Goal: Find specific page/section: Find specific page/section

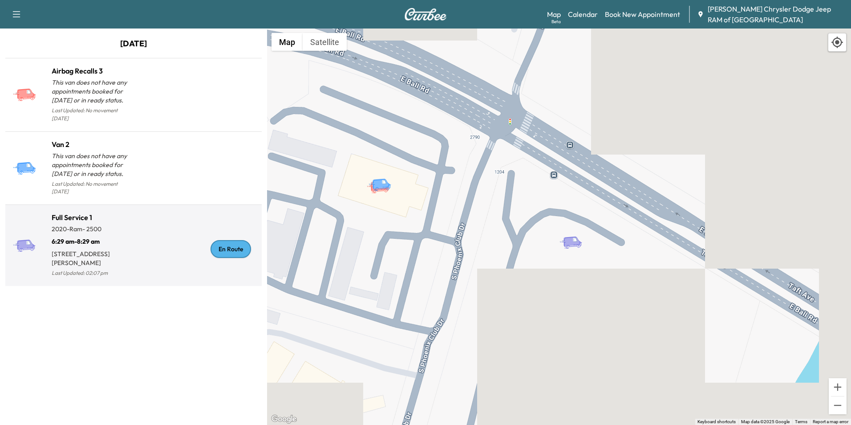
click at [216, 240] on div "En Route" at bounding box center [235, 249] width 48 height 18
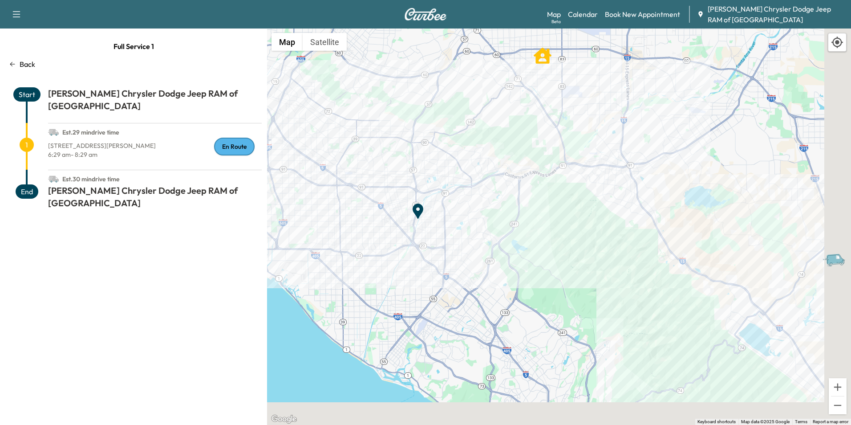
drag, startPoint x: 682, startPoint y: 306, endPoint x: 550, endPoint y: 183, distance: 181.5
click at [550, 183] on div "To activate drag with keyboard, press Alt + Enter. Once in keyboard drag state,…" at bounding box center [559, 226] width 584 height 396
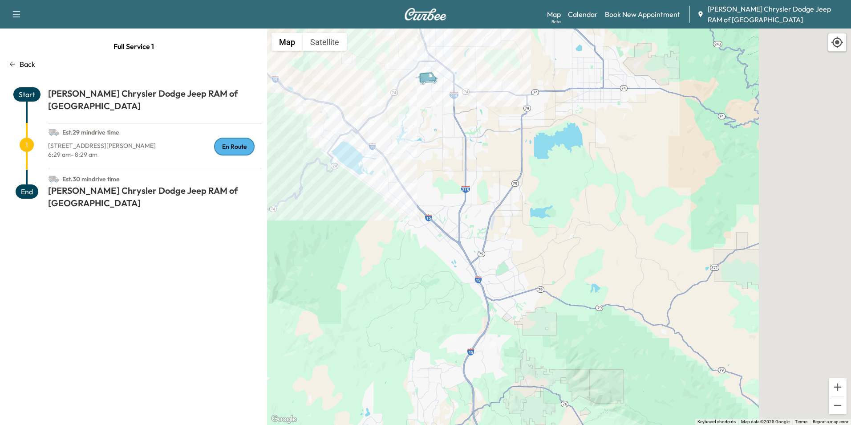
drag, startPoint x: 601, startPoint y: 255, endPoint x: 418, endPoint y: 220, distance: 185.9
click at [418, 220] on div "To activate drag with keyboard, press Alt + Enter. Once in keyboard drag state,…" at bounding box center [559, 226] width 584 height 396
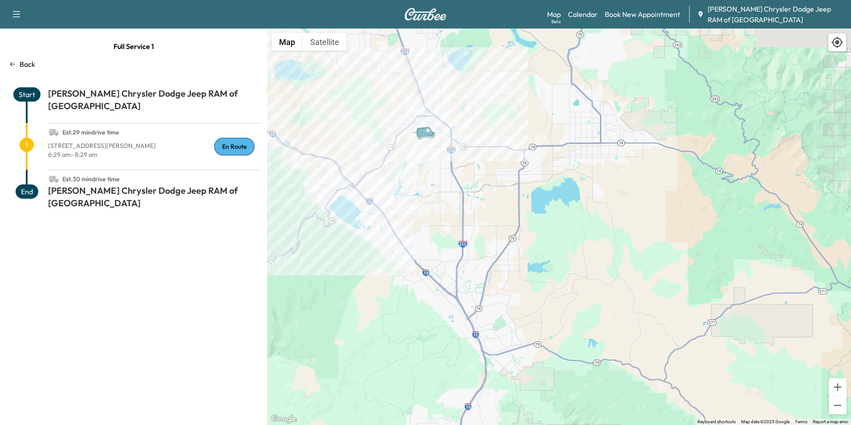
drag, startPoint x: 473, startPoint y: 135, endPoint x: 470, endPoint y: 185, distance: 50.0
click at [470, 185] on div "To activate drag with keyboard, press Alt + Enter. Once in keyboard drag state,…" at bounding box center [559, 226] width 584 height 396
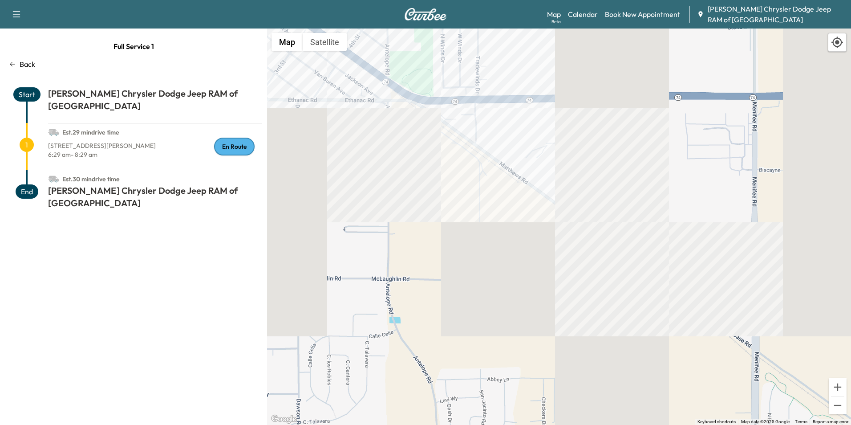
drag, startPoint x: 438, startPoint y: 128, endPoint x: 455, endPoint y: 332, distance: 204.7
click at [456, 333] on div "To activate drag with keyboard, press Alt + Enter. Once in keyboard drag state,…" at bounding box center [559, 226] width 584 height 396
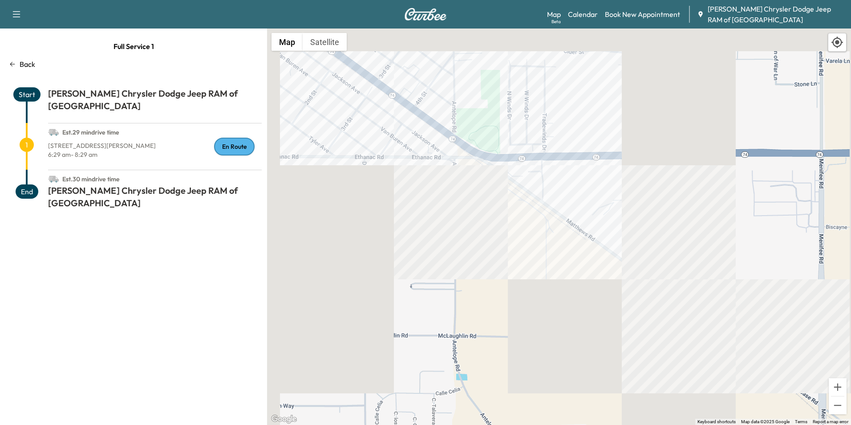
drag, startPoint x: 474, startPoint y: 199, endPoint x: 711, endPoint y: 317, distance: 264.3
click at [711, 317] on div "To activate drag with keyboard, press Alt + Enter. Once in keyboard drag state,…" at bounding box center [559, 226] width 584 height 396
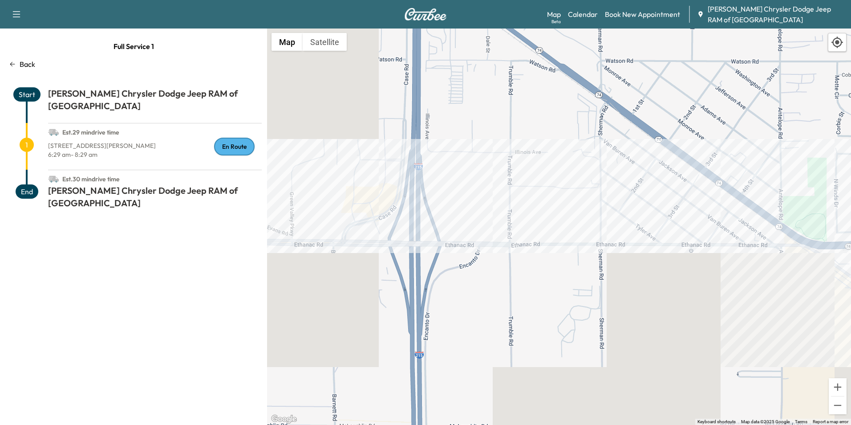
drag, startPoint x: 492, startPoint y: 277, endPoint x: 565, endPoint y: 281, distance: 72.7
click at [623, 292] on div "To activate drag with keyboard, press Alt + Enter. Once in keyboard drag state,…" at bounding box center [559, 226] width 584 height 396
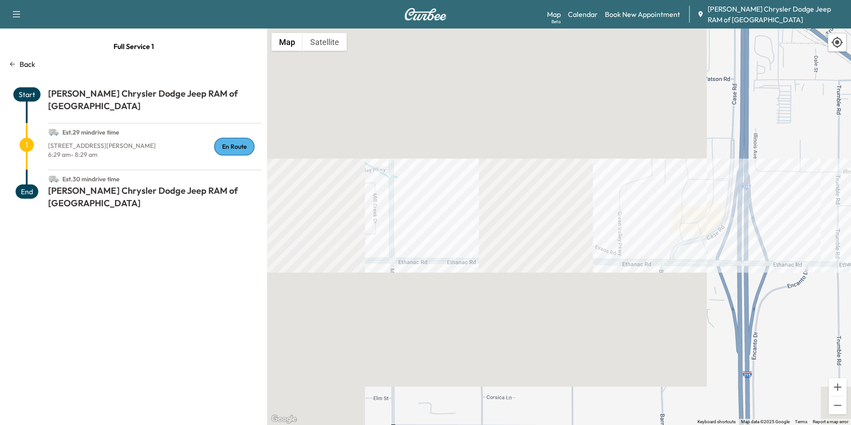
drag, startPoint x: 339, startPoint y: 277, endPoint x: 538, endPoint y: 281, distance: 199.1
click at [538, 281] on div "To activate drag with keyboard, press Alt + Enter. Once in keyboard drag state,…" at bounding box center [559, 226] width 584 height 396
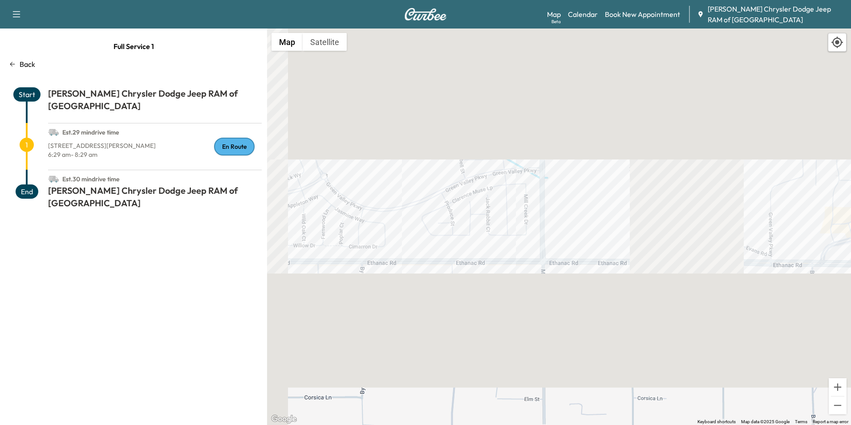
drag, startPoint x: 389, startPoint y: 279, endPoint x: 647, endPoint y: 279, distance: 257.8
click at [647, 279] on div "To activate drag with keyboard, press Alt + Enter. Once in keyboard drag state,…" at bounding box center [559, 226] width 584 height 396
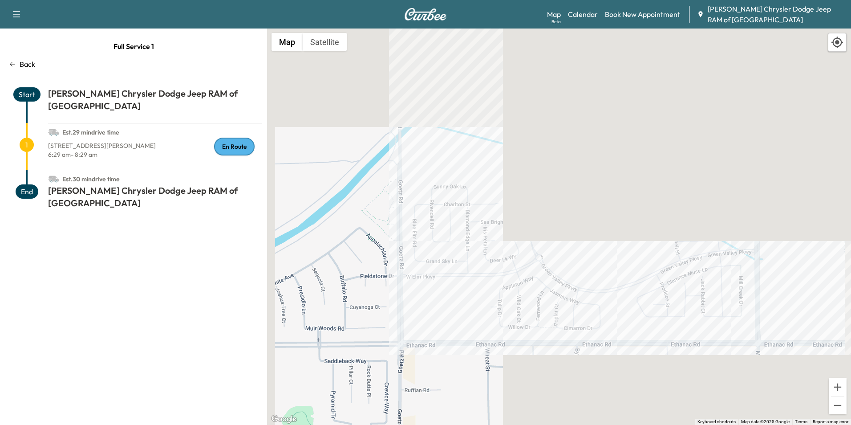
drag, startPoint x: 420, startPoint y: 267, endPoint x: 444, endPoint y: 360, distance: 95.9
click at [444, 360] on div "To activate drag with keyboard, press Alt + Enter. Once in keyboard drag state,…" at bounding box center [559, 226] width 584 height 396
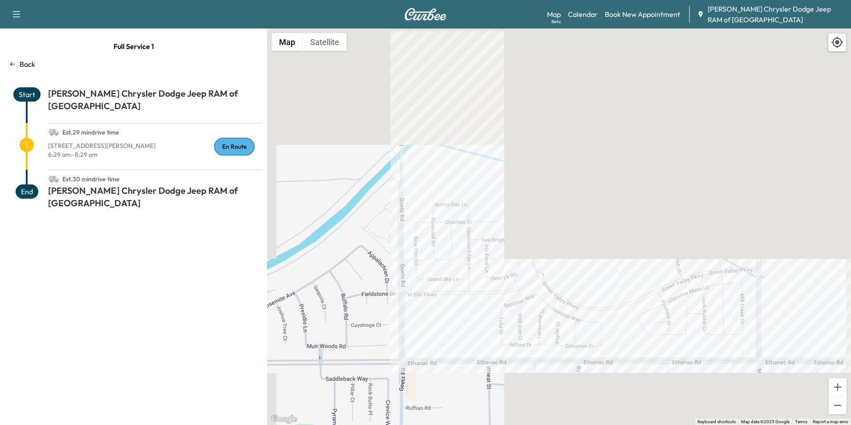
drag, startPoint x: 428, startPoint y: 143, endPoint x: 431, endPoint y: 372, distance: 228.9
click at [431, 372] on div "To activate drag with keyboard, press Alt + Enter. Once in keyboard drag state,…" at bounding box center [559, 226] width 584 height 396
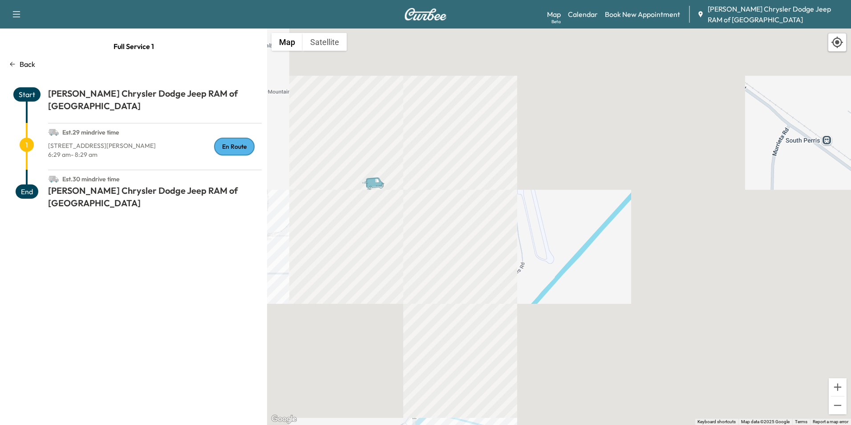
drag, startPoint x: 422, startPoint y: 272, endPoint x: 436, endPoint y: 326, distance: 56.5
click at [439, 334] on div "To activate drag with keyboard, press Alt + Enter. Once in keyboard drag state,…" at bounding box center [559, 226] width 584 height 396
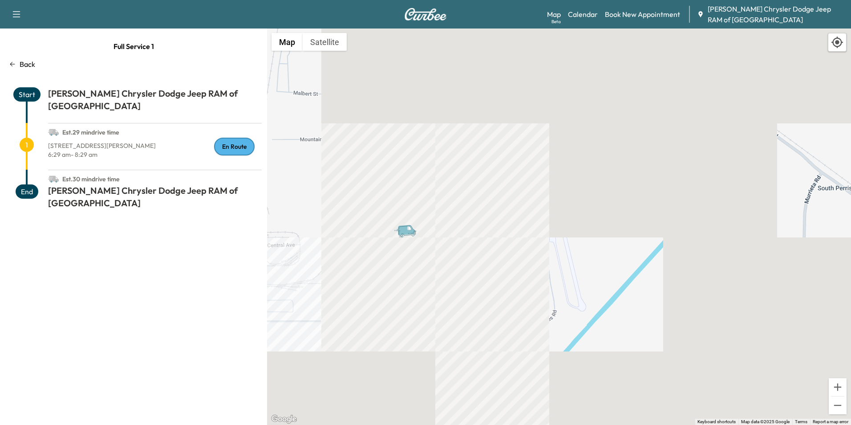
drag, startPoint x: 365, startPoint y: 219, endPoint x: 392, endPoint y: 250, distance: 41.0
click at [392, 250] on div "To activate drag with keyboard, press Alt + Enter. Once in keyboard drag state,…" at bounding box center [559, 226] width 584 height 396
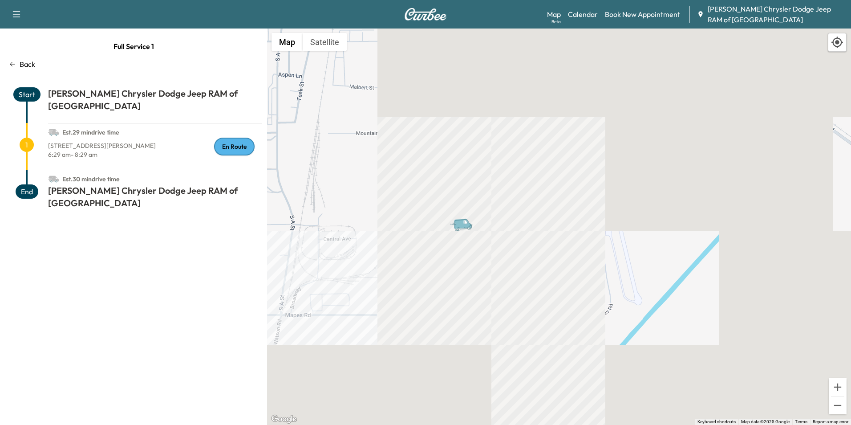
drag, startPoint x: 409, startPoint y: 261, endPoint x: 468, endPoint y: 254, distance: 58.7
click at [468, 254] on div "To activate drag with keyboard, press Alt + Enter. Once in keyboard drag state,…" at bounding box center [559, 226] width 584 height 396
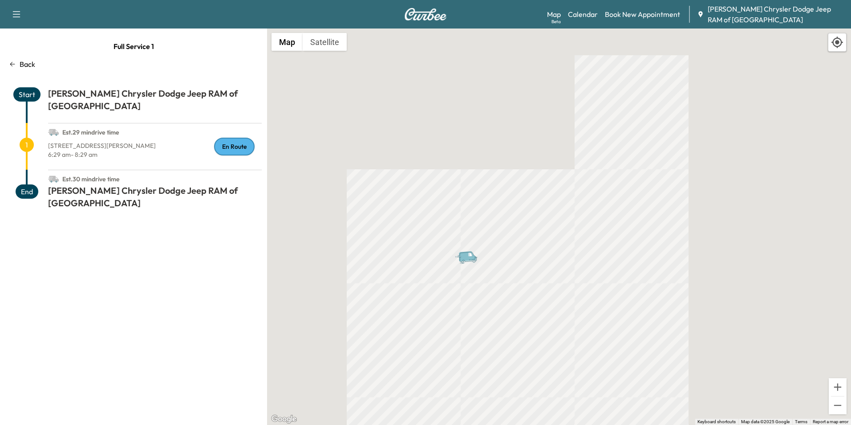
drag, startPoint x: 500, startPoint y: 191, endPoint x: 508, endPoint y: 288, distance: 97.4
click at [508, 288] on div "To activate drag with keyboard, press Alt + Enter. Once in keyboard drag state,…" at bounding box center [559, 226] width 584 height 396
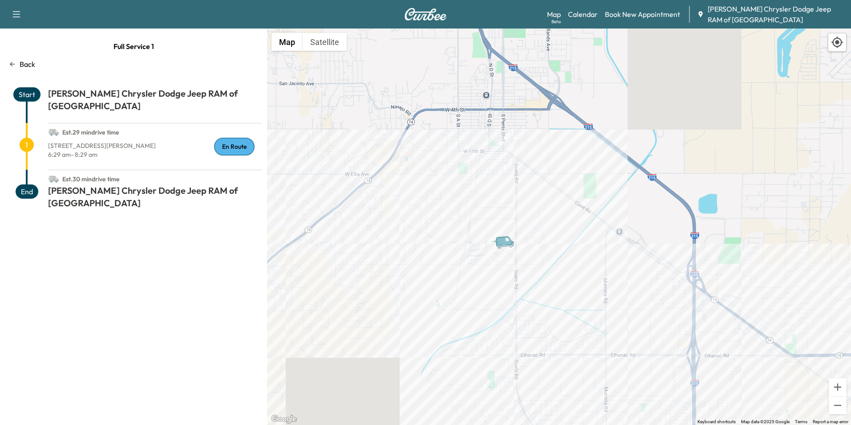
drag, startPoint x: 544, startPoint y: 353, endPoint x: 553, endPoint y: 324, distance: 30.7
click at [553, 324] on div "To activate drag with keyboard, press Alt + Enter. Once in keyboard drag state,…" at bounding box center [559, 226] width 584 height 396
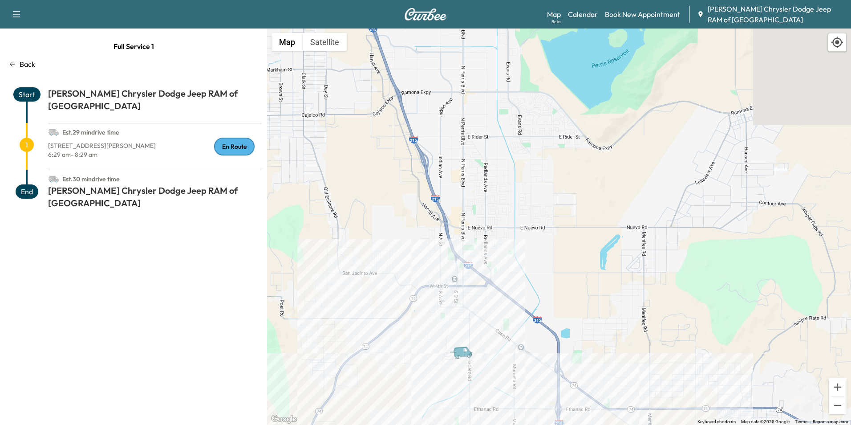
drag, startPoint x: 512, startPoint y: 346, endPoint x: 452, endPoint y: 421, distance: 95.1
click at [452, 421] on div "To activate drag with keyboard, press Alt + Enter. Once in keyboard drag state,…" at bounding box center [559, 226] width 584 height 396
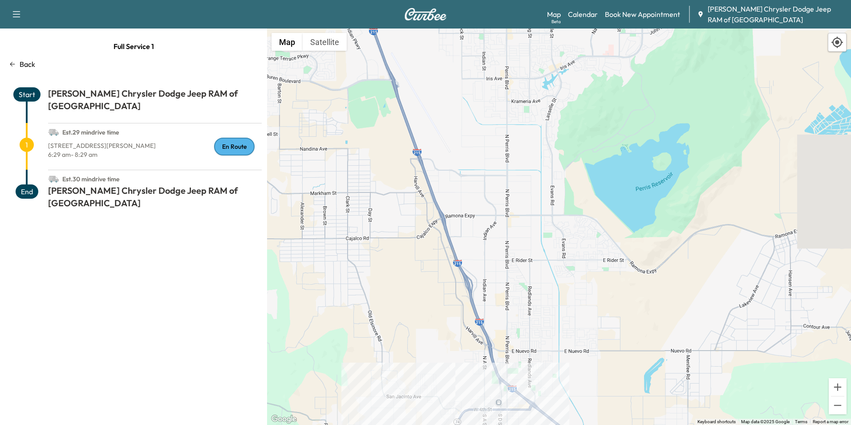
drag, startPoint x: 509, startPoint y: 265, endPoint x: 554, endPoint y: 390, distance: 133.1
click at [554, 390] on div "To activate drag with keyboard, press Alt + Enter. Once in keyboard drag state,…" at bounding box center [559, 226] width 584 height 396
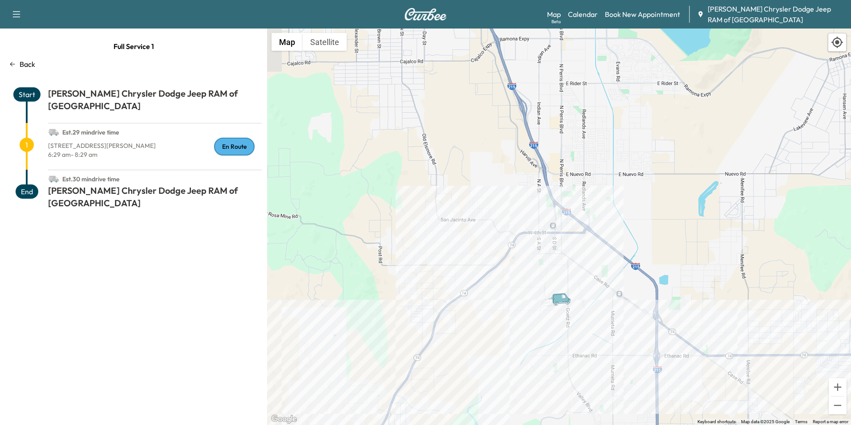
drag, startPoint x: 531, startPoint y: 412, endPoint x: 585, endPoint y: 232, distance: 188.8
click at [585, 232] on div "To activate drag with keyboard, press Alt + Enter. Once in keyboard drag state,…" at bounding box center [559, 226] width 584 height 396
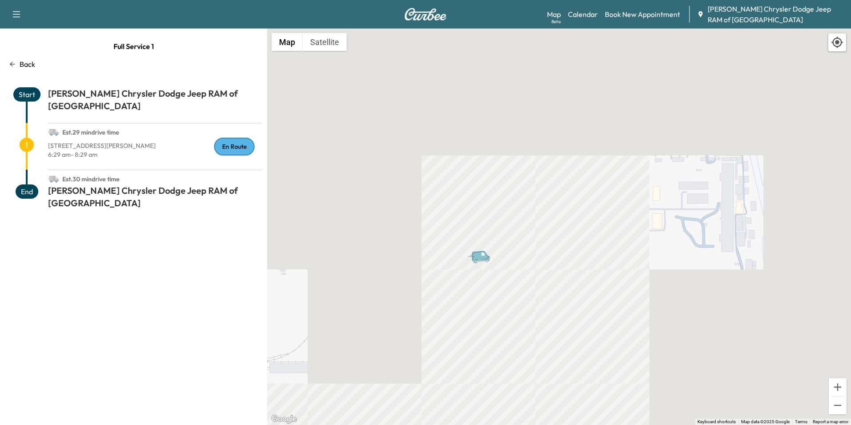
drag, startPoint x: 444, startPoint y: 322, endPoint x: 491, endPoint y: 322, distance: 47.6
click at [491, 322] on div "To activate drag with keyboard, press Alt + Enter. Once in keyboard drag state,…" at bounding box center [559, 226] width 584 height 396
click at [477, 258] on icon "Van" at bounding box center [481, 255] width 18 height 11
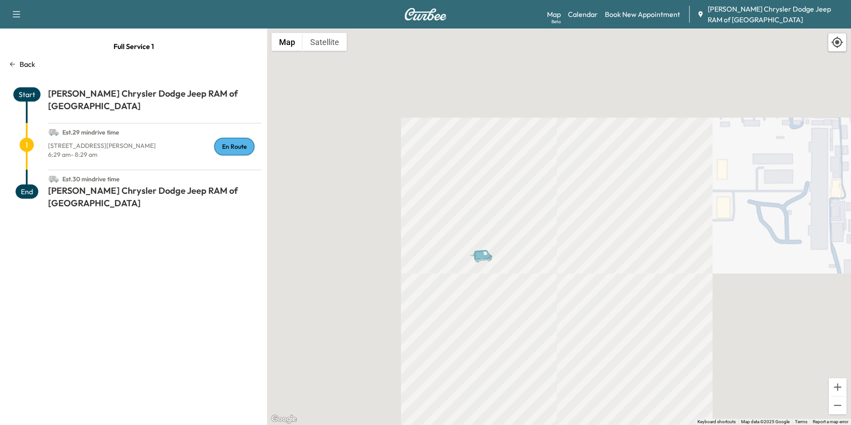
click at [477, 258] on icon "Van" at bounding box center [483, 254] width 18 height 11
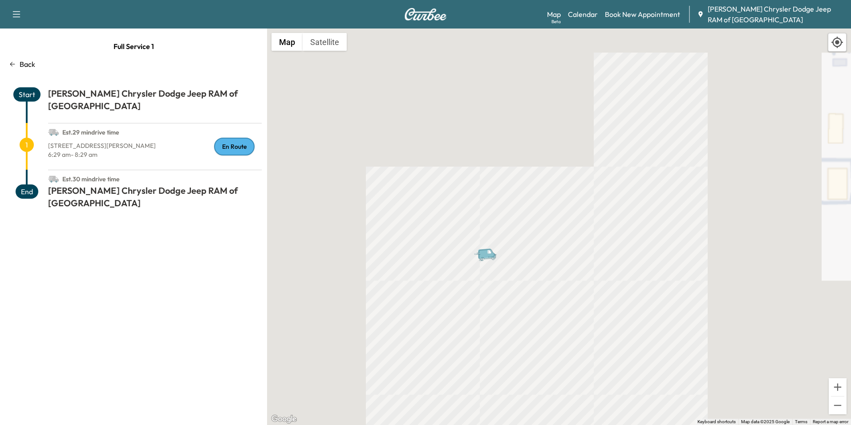
click at [477, 258] on icon "Van" at bounding box center [489, 255] width 31 height 16
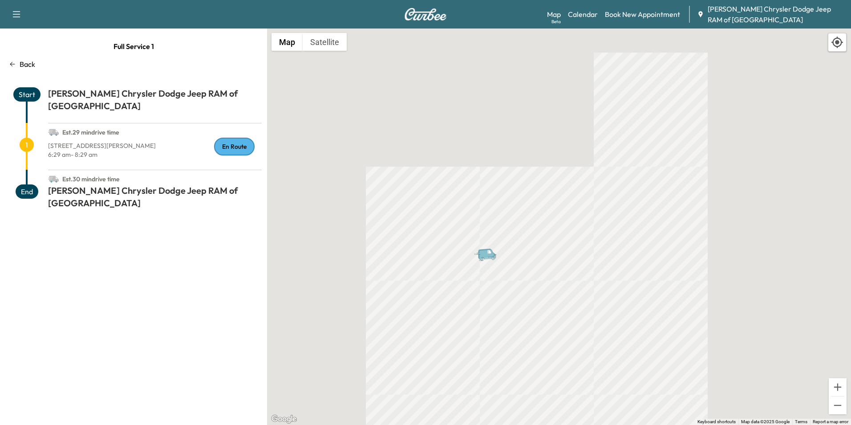
click at [477, 258] on icon "Van" at bounding box center [489, 255] width 31 height 16
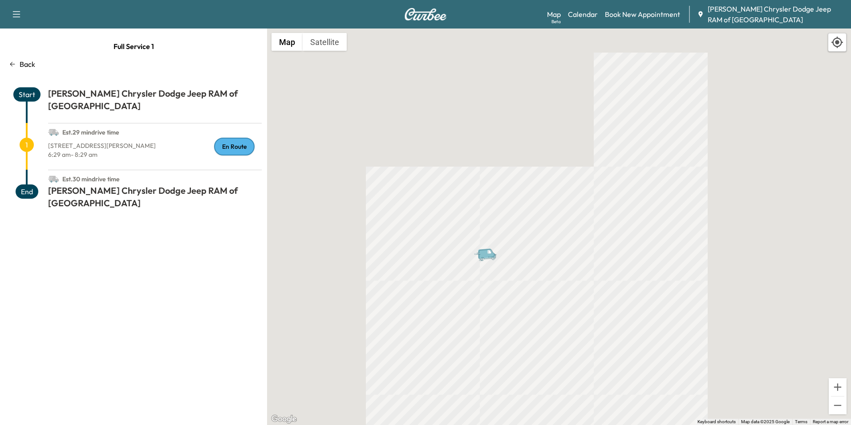
click at [477, 258] on icon "Van" at bounding box center [489, 255] width 31 height 16
